Goal: Information Seeking & Learning: Learn about a topic

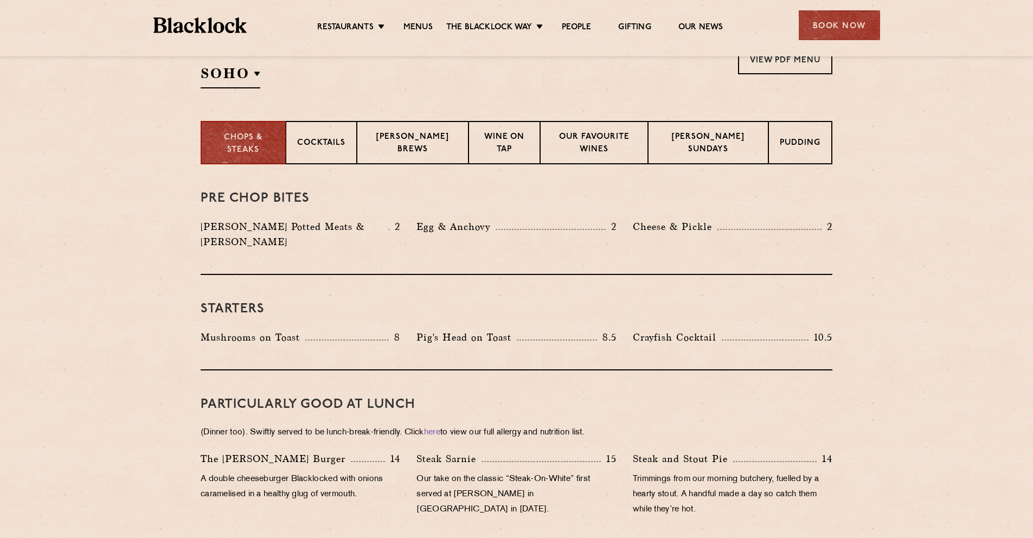
scroll to position [226, 0]
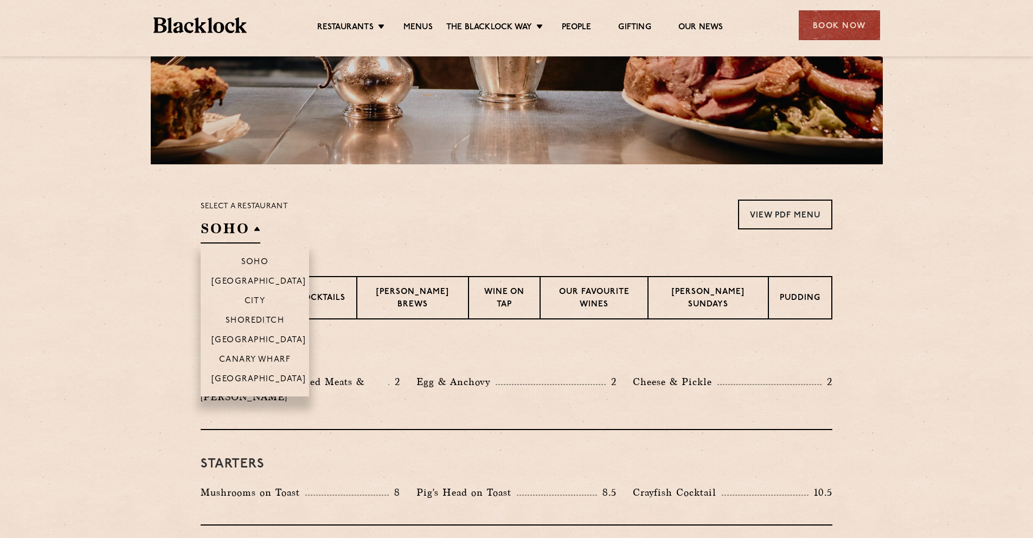
click at [236, 234] on h2 "SOHO" at bounding box center [231, 231] width 60 height 24
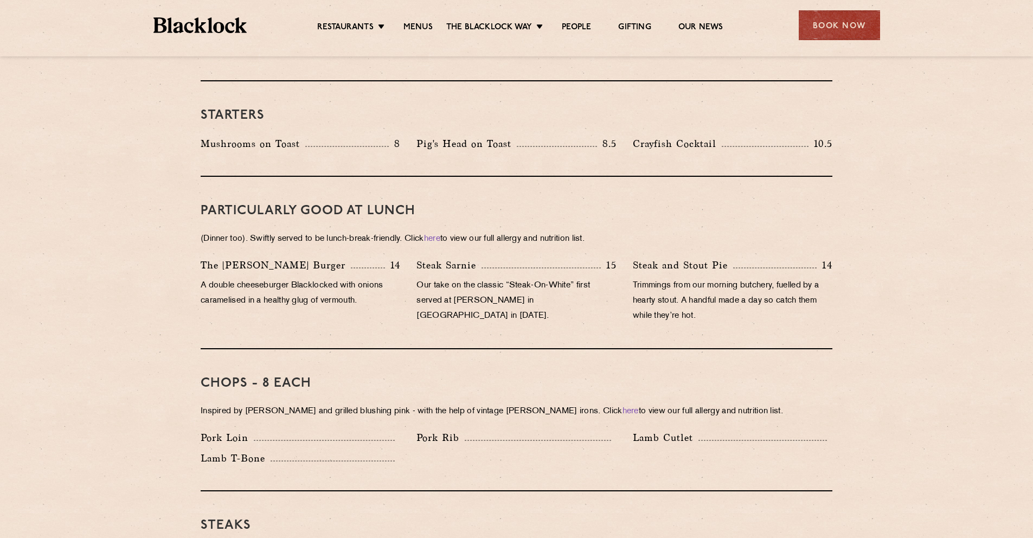
scroll to position [589, 0]
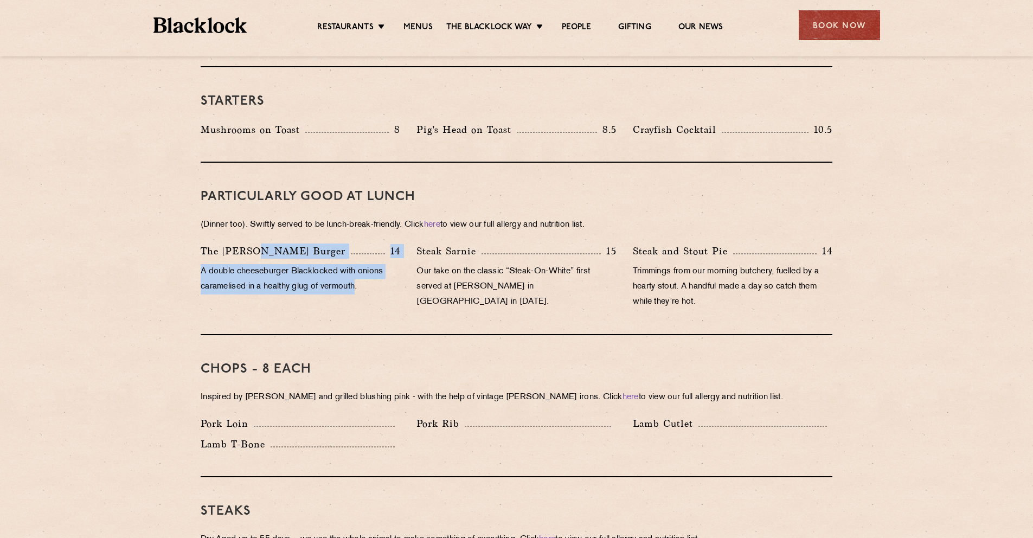
drag, startPoint x: 255, startPoint y: 237, endPoint x: 358, endPoint y: 270, distance: 107.7
click at [358, 270] on div "The [PERSON_NAME] Burger 14 A double cheeseburger Blacklocked with onions caram…" at bounding box center [300, 279] width 216 height 72
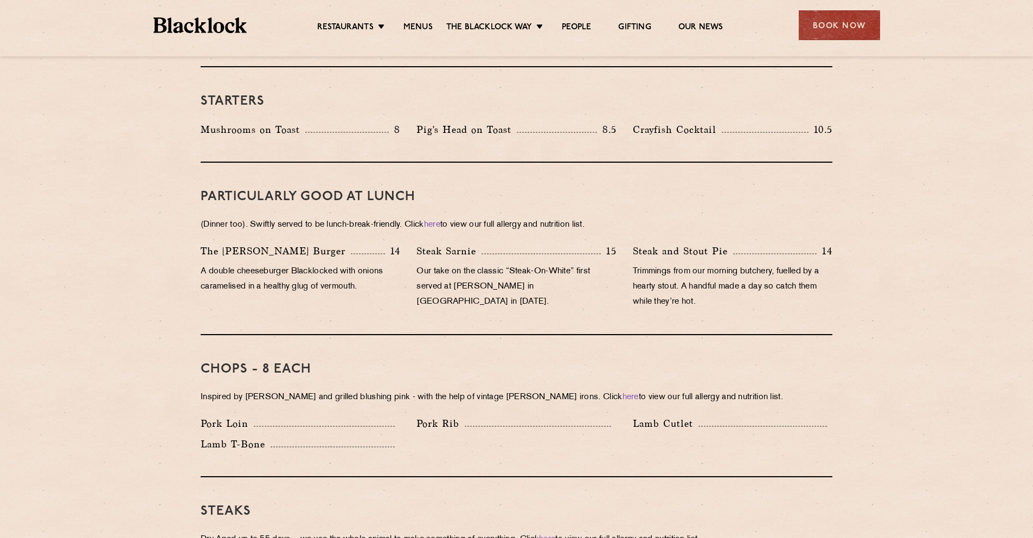
click at [358, 270] on p "A double cheeseburger Blacklocked with onions caramelised in a healthy glug of …" at bounding box center [300, 279] width 199 height 30
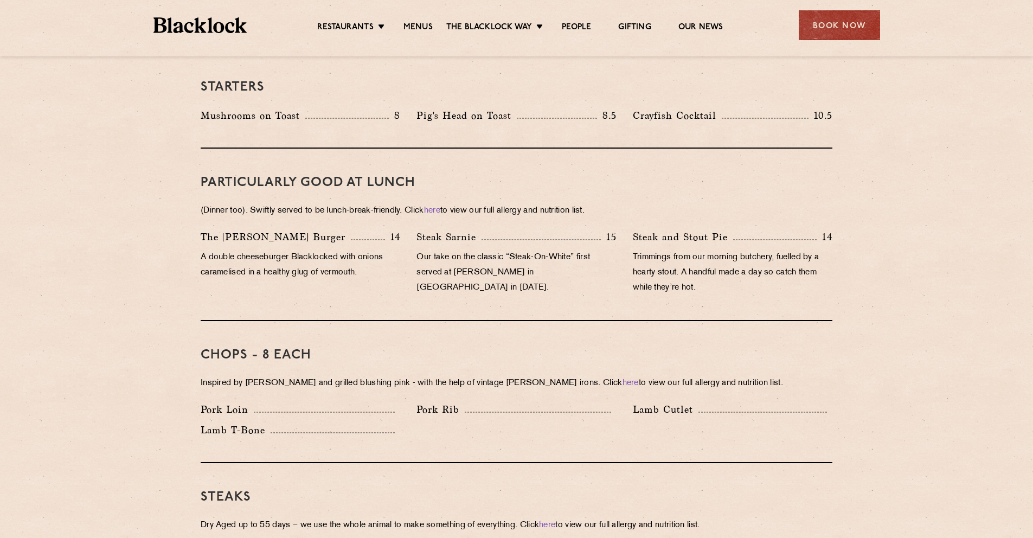
scroll to position [617, 0]
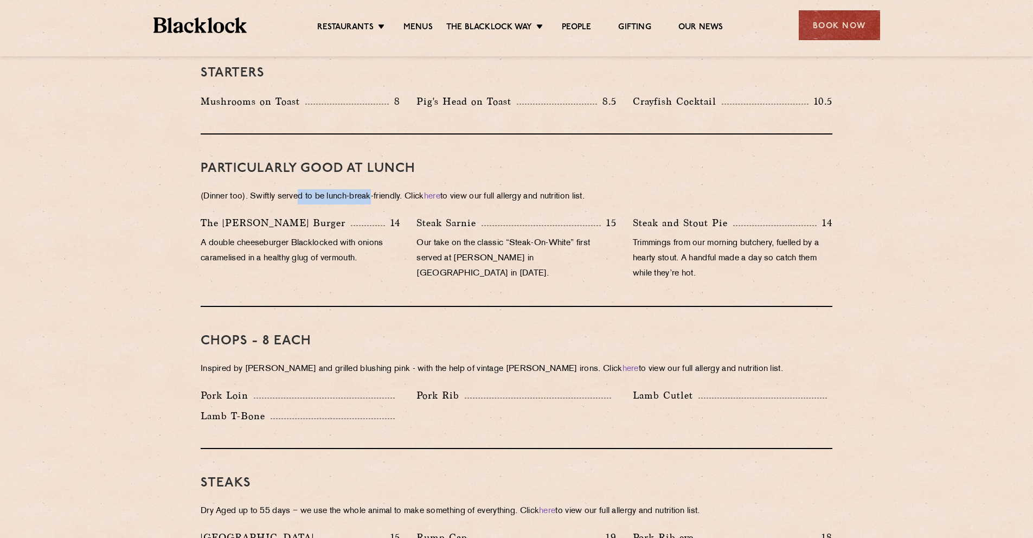
drag, startPoint x: 300, startPoint y: 179, endPoint x: 373, endPoint y: 181, distance: 73.2
click at [373, 189] on p "(Dinner too). Swiftly served to be lunch-break-friendly. Click here to view our…" at bounding box center [516, 196] width 631 height 15
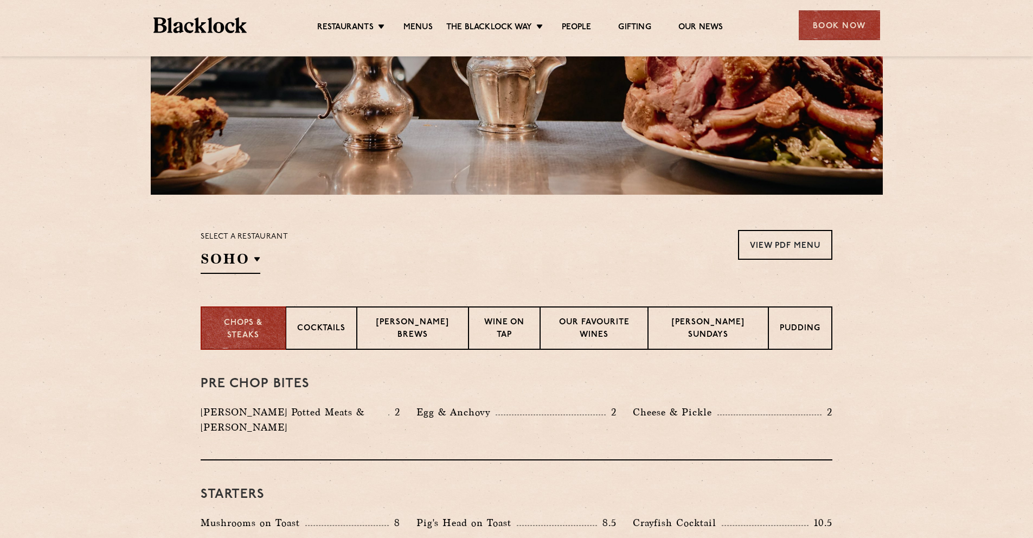
scroll to position [301, 0]
